Goal: Transaction & Acquisition: Purchase product/service

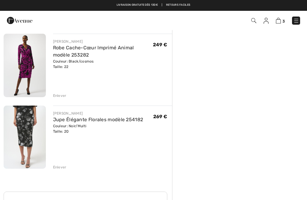
scroll to position [119, 0]
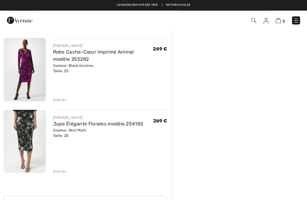
click at [61, 102] on div "JOSEPH RIBKOFF Veste Blazer Épurée modèle 253068 Couleur: Noir Taille: 22 Vente…" at bounding box center [88, 164] width 169 height 394
click at [59, 99] on div "Enlever" at bounding box center [60, 99] width 14 height 5
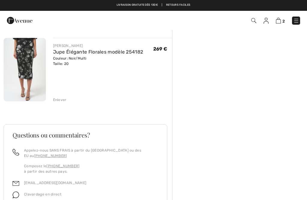
click at [63, 100] on div "Enlever" at bounding box center [60, 99] width 14 height 5
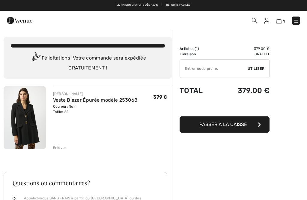
scroll to position [0, 0]
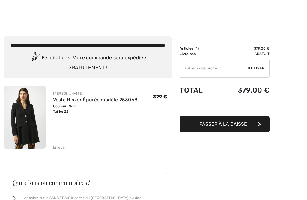
click at [60, 146] on div "Enlever" at bounding box center [60, 146] width 14 height 5
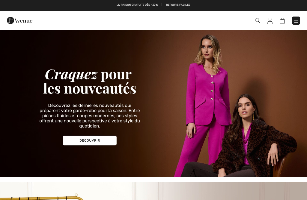
checkbox input "true"
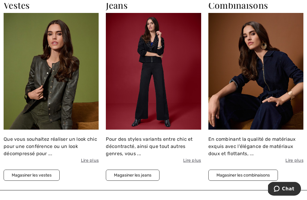
scroll to position [618, 0]
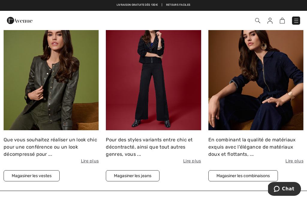
click at [139, 171] on button "Magasiner les jeans" at bounding box center [133, 175] width 54 height 11
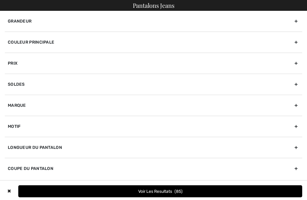
checkbox input "true"
click at [23, 109] on div "Marque" at bounding box center [154, 105] width 298 height 21
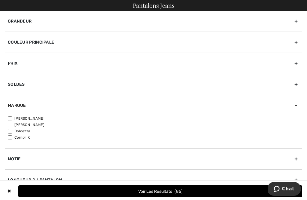
click at [12, 117] on input"] "[PERSON_NAME]" at bounding box center [10, 118] width 5 height 5
checkbox input"] "true"
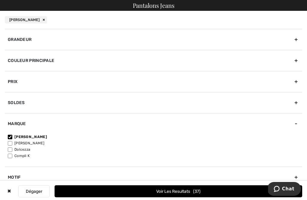
click at [30, 41] on div "Grandeur" at bounding box center [154, 39] width 298 height 21
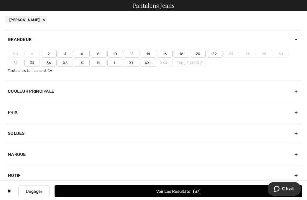
click at [202, 54] on label "20" at bounding box center [198, 54] width 16 height 8
click at [0, 0] on input"] "20" at bounding box center [0, 0] width 0 height 0
click at [172, 190] on button "Voir les resultats 25" at bounding box center [179, 191] width 248 height 12
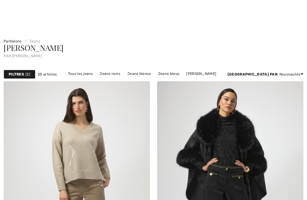
checkbox input "true"
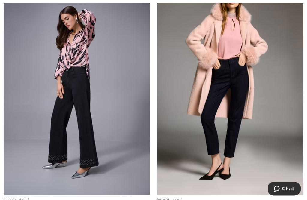
scroll to position [847, 0]
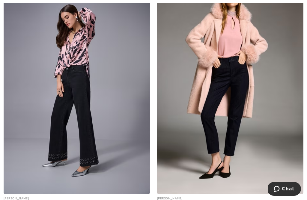
click at [85, 124] on img at bounding box center [77, 84] width 147 height 220
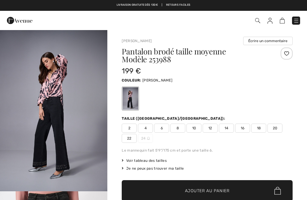
checkbox input "true"
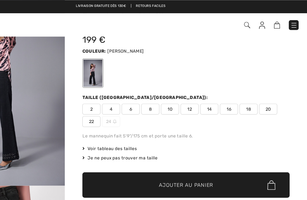
scroll to position [18, 0]
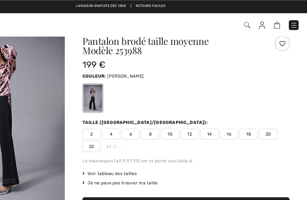
click at [268, 113] on span "20" at bounding box center [275, 110] width 15 height 9
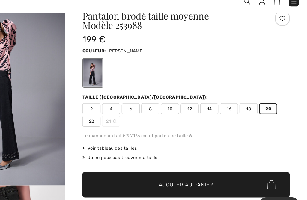
scroll to position [19, 0]
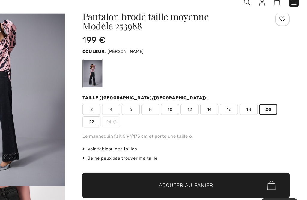
click at [185, 168] on span "Ajouter au panier" at bounding box center [207, 171] width 45 height 6
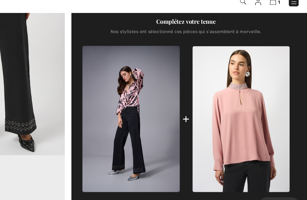
scroll to position [215, 0]
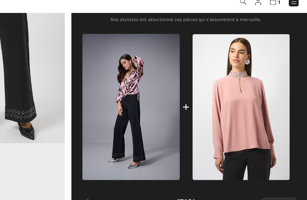
click at [122, 78] on img at bounding box center [162, 107] width 80 height 120
click at [122, 74] on img at bounding box center [162, 107] width 80 height 120
click at [122, 77] on img at bounding box center [162, 107] width 80 height 120
click at [122, 59] on img at bounding box center [162, 107] width 80 height 120
click at [122, 68] on img at bounding box center [162, 107] width 80 height 120
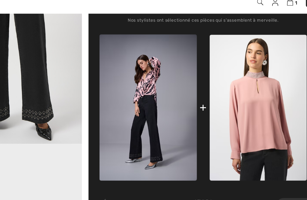
scroll to position [216, 0]
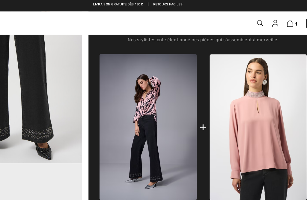
click at [128, 83] on img at bounding box center [162, 106] width 80 height 120
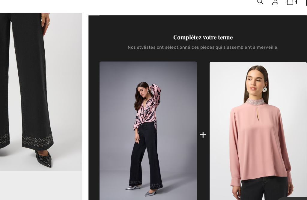
scroll to position [196, 0]
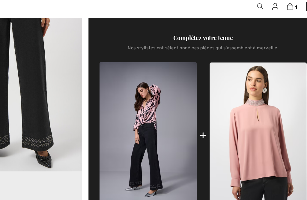
click at [163, 43] on div "Complétez votre tenue" at bounding box center [207, 46] width 171 height 7
click at [168, 43] on div "Complétez votre tenue" at bounding box center [207, 46] width 171 height 7
click at [171, 113] on div "+" at bounding box center [207, 126] width 171 height 120
click at [124, 107] on img at bounding box center [162, 126] width 80 height 120
click at [126, 95] on img at bounding box center [162, 126] width 80 height 120
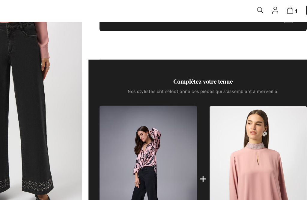
scroll to position [178, 0]
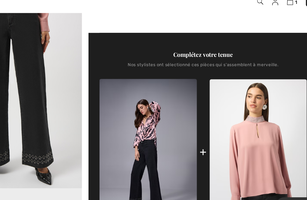
click at [125, 106] on img at bounding box center [162, 144] width 80 height 120
click at [123, 107] on img at bounding box center [162, 144] width 80 height 120
click at [128, 105] on img at bounding box center [162, 144] width 80 height 120
click at [125, 104] on img at bounding box center [162, 144] width 80 height 120
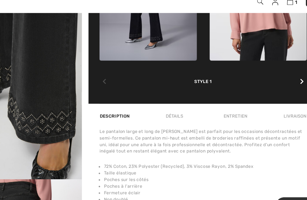
scroll to position [195, 0]
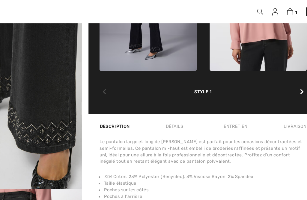
click at [288, 84] on icon at bounding box center [289, 86] width 3 height 5
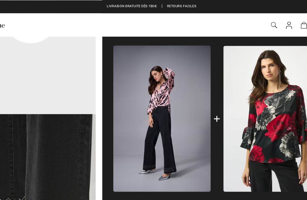
scroll to position [214, 0]
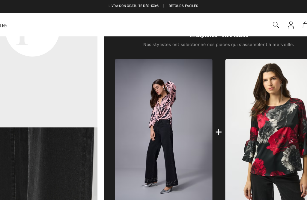
click at [138, 92] on img at bounding box center [162, 108] width 80 height 120
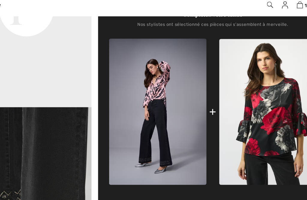
click at [131, 73] on img at bounding box center [162, 108] width 80 height 120
click at [131, 75] on img at bounding box center [162, 108] width 80 height 120
click at [133, 77] on img at bounding box center [162, 108] width 80 height 120
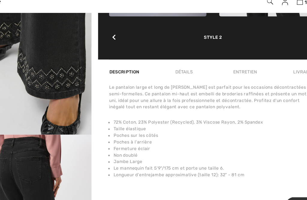
scroll to position [350, 0]
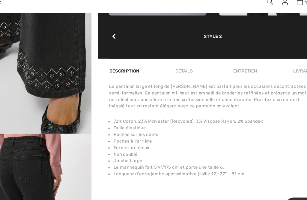
click at [162, 144] on li "Non doublé" at bounding box center [209, 146] width 168 height 5
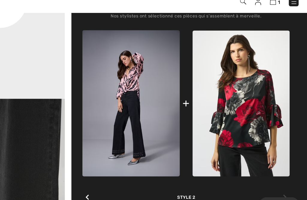
scroll to position [218, 0]
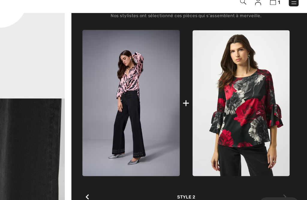
click at [122, 65] on img at bounding box center [162, 104] width 80 height 120
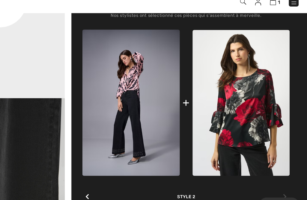
click at [122, 64] on img at bounding box center [162, 104] width 80 height 120
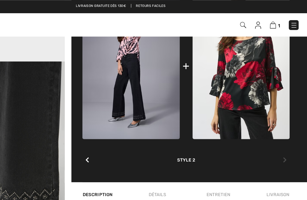
scroll to position [267, 0]
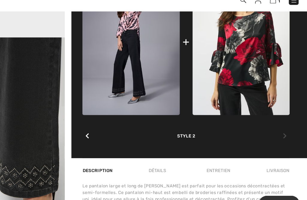
click at [122, 127] on div at bounding box center [126, 133] width 8 height 12
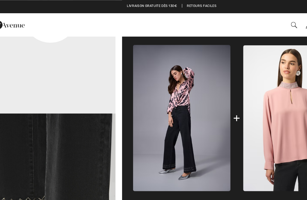
scroll to position [224, 0]
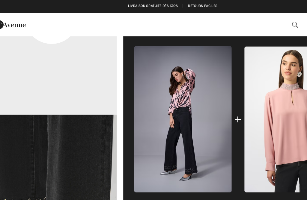
click at [155, 79] on img at bounding box center [162, 98] width 80 height 120
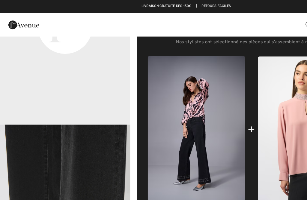
scroll to position [214, 0]
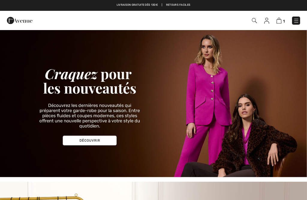
checkbox input "true"
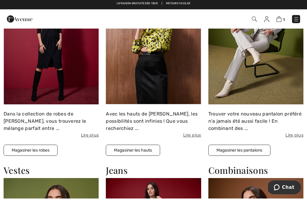
scroll to position [452, 0]
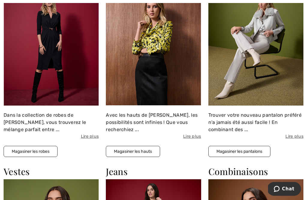
click at [144, 148] on button "Magasiner les hauts" at bounding box center [133, 151] width 54 height 11
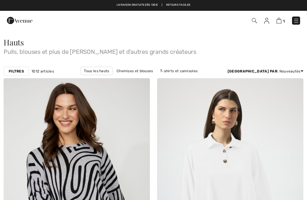
checkbox input "true"
click at [18, 68] on strong "Filtres" at bounding box center [16, 70] width 15 height 5
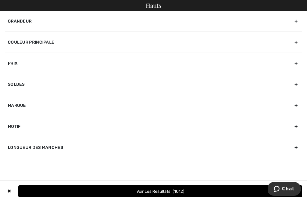
click at [19, 68] on div "Prix" at bounding box center [154, 63] width 298 height 21
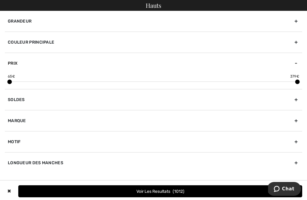
click at [12, 80] on div "65 € 379 €" at bounding box center [154, 78] width 292 height 8
click at [18, 82] on div at bounding box center [154, 81] width 288 height 0
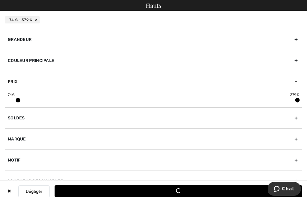
click at [13, 93] on span "74 €" at bounding box center [11, 94] width 7 height 5
click at [20, 101] on span at bounding box center [18, 100] width 5 height 5
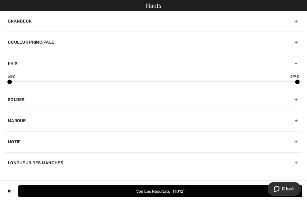
click at [14, 82] on div at bounding box center [154, 81] width 288 height 0
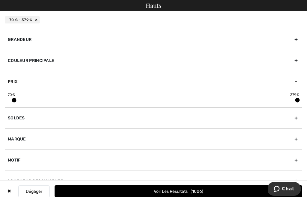
scroll to position [11, 0]
click at [17, 95] on div "67 € 379 €" at bounding box center [154, 96] width 292 height 8
click at [16, 96] on div "67 € 379 €" at bounding box center [154, 96] width 292 height 8
click at [16, 97] on div "67 € 379 €" at bounding box center [154, 96] width 292 height 8
click at [14, 97] on div "67 € 379 €" at bounding box center [154, 96] width 292 height 8
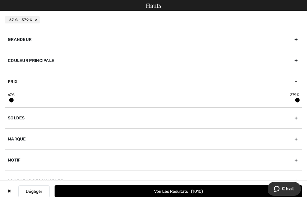
scroll to position [9, 0]
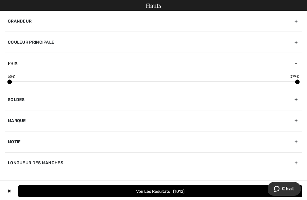
click at [17, 59] on div "Prix" at bounding box center [154, 63] width 298 height 21
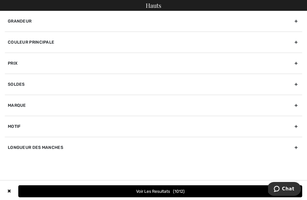
click at [21, 110] on div "Marque" at bounding box center [154, 105] width 298 height 21
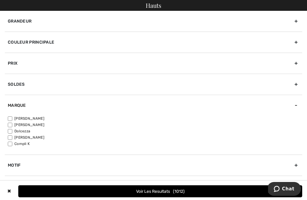
click at [12, 116] on input"] "[PERSON_NAME]" at bounding box center [10, 118] width 5 height 5
checkbox input"] "true"
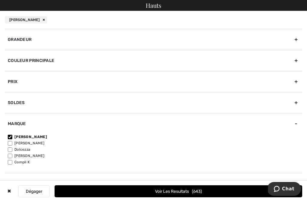
scroll to position [0, 0]
click at [30, 38] on div "Grandeur" at bounding box center [154, 39] width 298 height 21
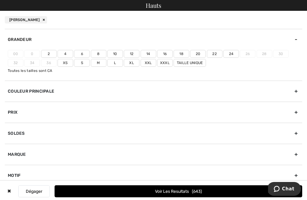
click at [152, 62] on label "Xxl" at bounding box center [149, 63] width 16 height 8
click at [0, 0] on input"] "Xxl" at bounding box center [0, 0] width 0 height 0
click at [217, 53] on label "22" at bounding box center [215, 54] width 16 height 8
click at [0, 0] on input"] "22" at bounding box center [0, 0] width 0 height 0
click at [192, 191] on span "268" at bounding box center [197, 191] width 11 height 5
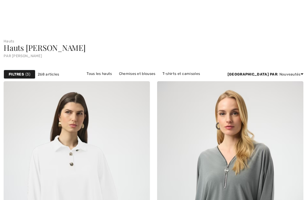
checkbox input "true"
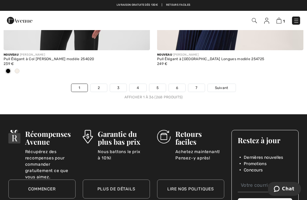
scroll to position [4602, 0]
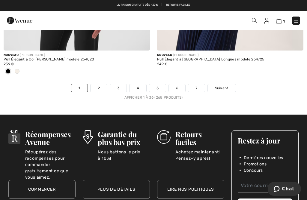
click at [226, 86] on span "Suivant" at bounding box center [222, 87] width 14 height 5
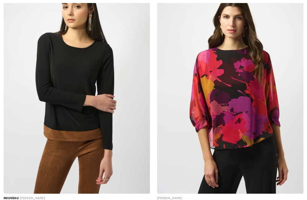
checkbox input "true"
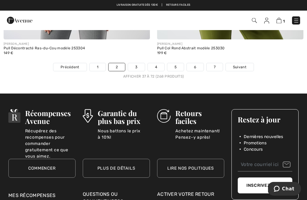
scroll to position [4621, 0]
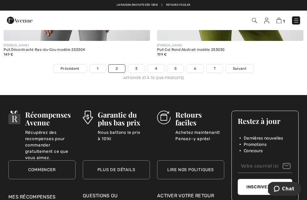
click at [243, 66] on span "Suivant" at bounding box center [240, 68] width 14 height 5
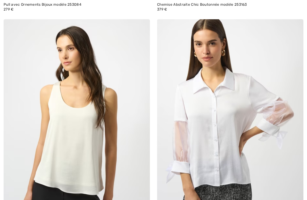
checkbox input "true"
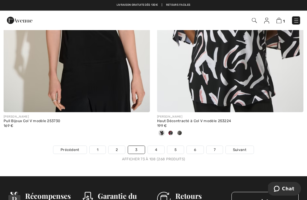
scroll to position [4544, 0]
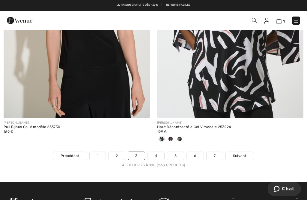
click at [17, 155] on ul "Précédent 1 2 3 4 5 6 7 Suivant" at bounding box center [153, 155] width 307 height 8
click at [244, 153] on span "Suivant" at bounding box center [240, 155] width 14 height 5
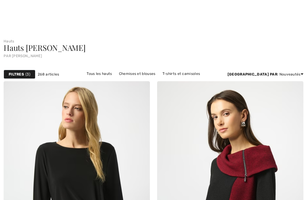
checkbox input "true"
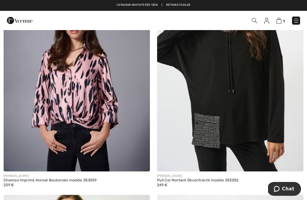
scroll to position [620, 0]
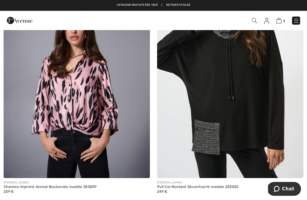
click at [92, 98] on img at bounding box center [77, 68] width 147 height 220
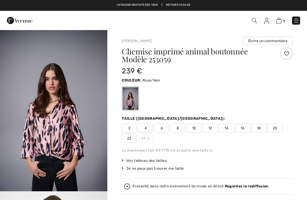
checkbox input "true"
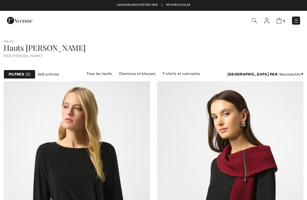
checkbox input "true"
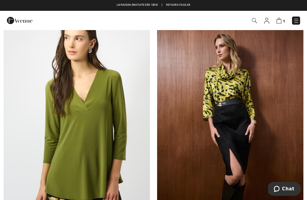
scroll to position [315, 0]
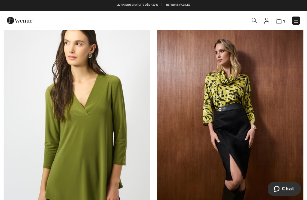
click at [282, 20] on img at bounding box center [279, 21] width 5 height 6
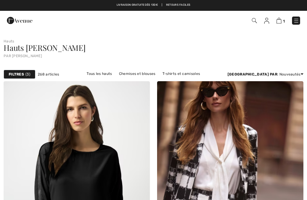
checkbox input "true"
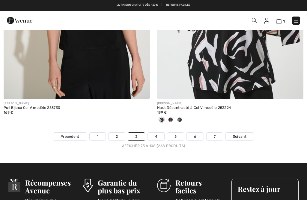
click at [117, 136] on link "2" at bounding box center [117, 136] width 17 height 8
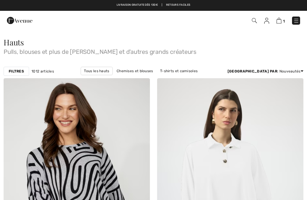
checkbox input "true"
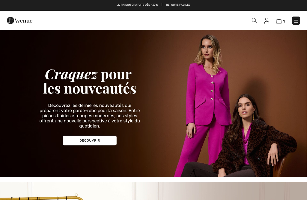
checkbox input "true"
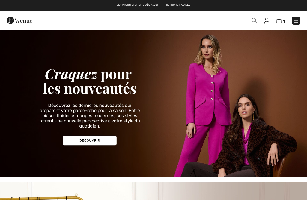
scroll to position [452, 0]
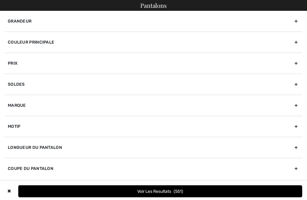
checkbox input "true"
click at [25, 104] on div "Marque" at bounding box center [154, 105] width 298 height 21
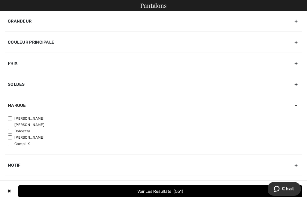
click at [12, 118] on input"] "[PERSON_NAME]" at bounding box center [10, 118] width 5 height 5
checkbox input"] "true"
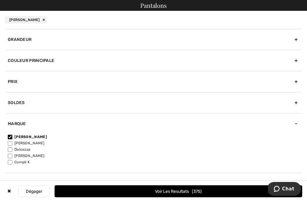
click at [29, 42] on div "Grandeur" at bounding box center [154, 39] width 298 height 21
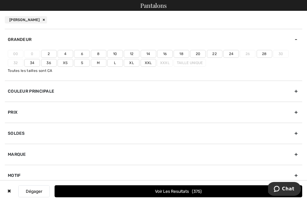
click at [201, 54] on label "20" at bounding box center [198, 54] width 16 height 8
click at [0, 0] on input"] "20" at bounding box center [0, 0] width 0 height 0
click at [149, 193] on button "Voir les resultats 165" at bounding box center [179, 191] width 248 height 12
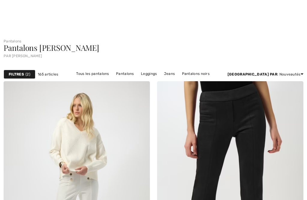
checkbox input "true"
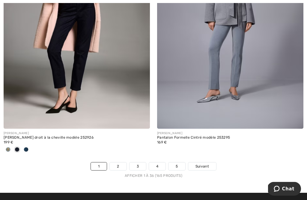
scroll to position [4613, 0]
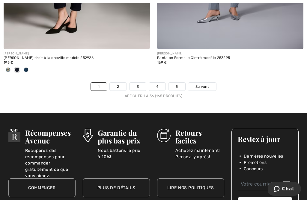
click at [210, 83] on link "Suivant" at bounding box center [203, 87] width 28 height 8
click at [208, 84] on span "Suivant" at bounding box center [203, 86] width 14 height 5
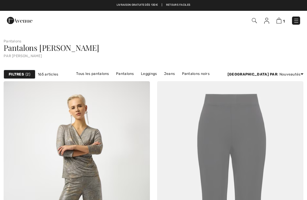
checkbox input "true"
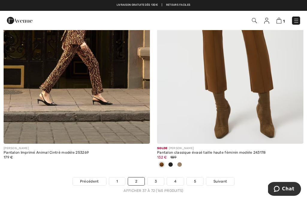
scroll to position [4498, 0]
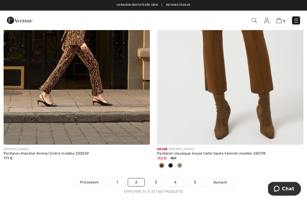
click at [161, 179] on link "3" at bounding box center [156, 182] width 17 height 8
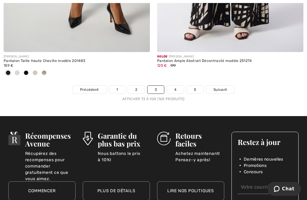
scroll to position [4628, 0]
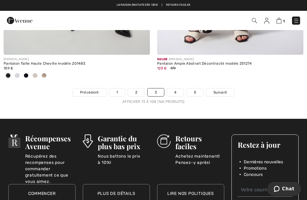
click at [183, 88] on link "4" at bounding box center [175, 92] width 17 height 8
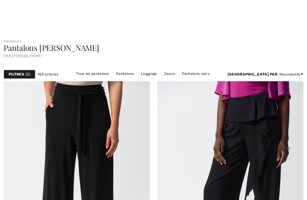
checkbox input "true"
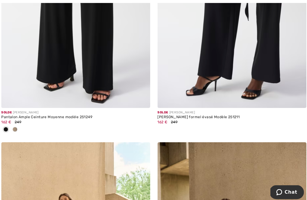
scroll to position [195, 0]
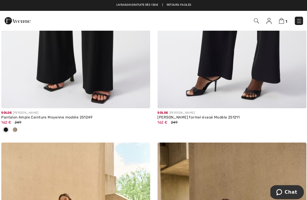
click at [15, 128] on span at bounding box center [17, 127] width 5 height 5
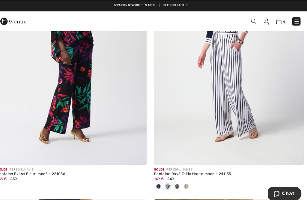
scroll to position [880, 0]
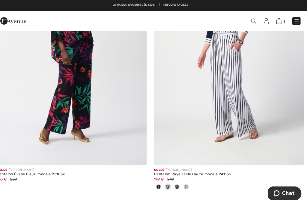
click at [4, 103] on img at bounding box center [77, 51] width 147 height 220
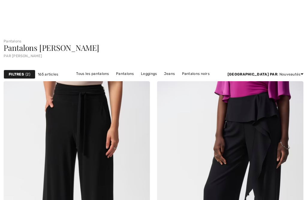
checkbox input "true"
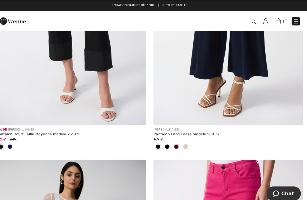
scroll to position [3772, 0]
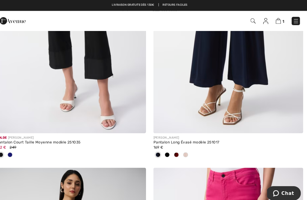
click at [281, 19] on span "1" at bounding box center [217, 21] width 168 height 8
click at [281, 22] on span "1" at bounding box center [217, 21] width 168 height 8
click at [277, 20] on img at bounding box center [279, 21] width 5 height 6
